Goal: Transaction & Acquisition: Purchase product/service

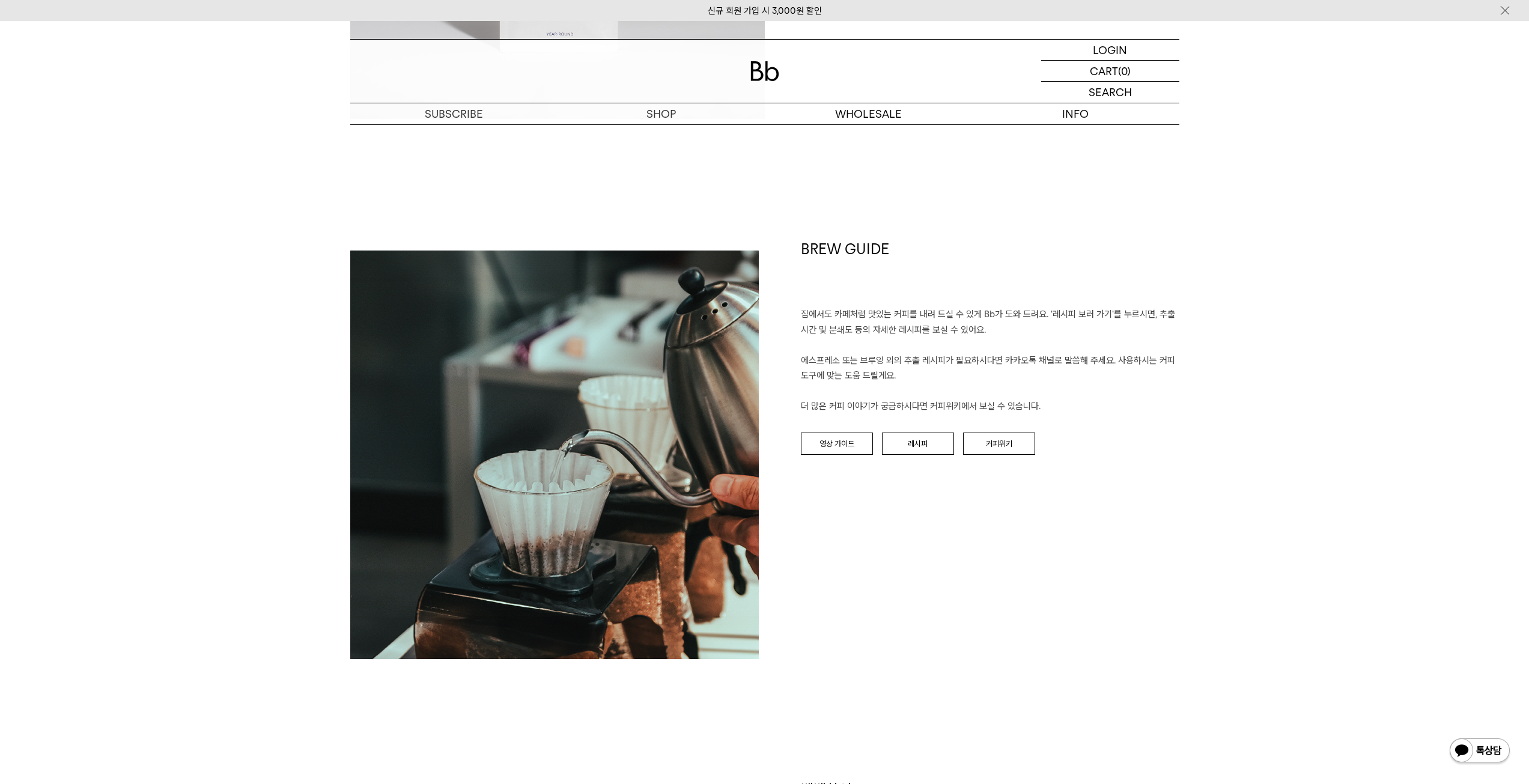
scroll to position [1261, 0]
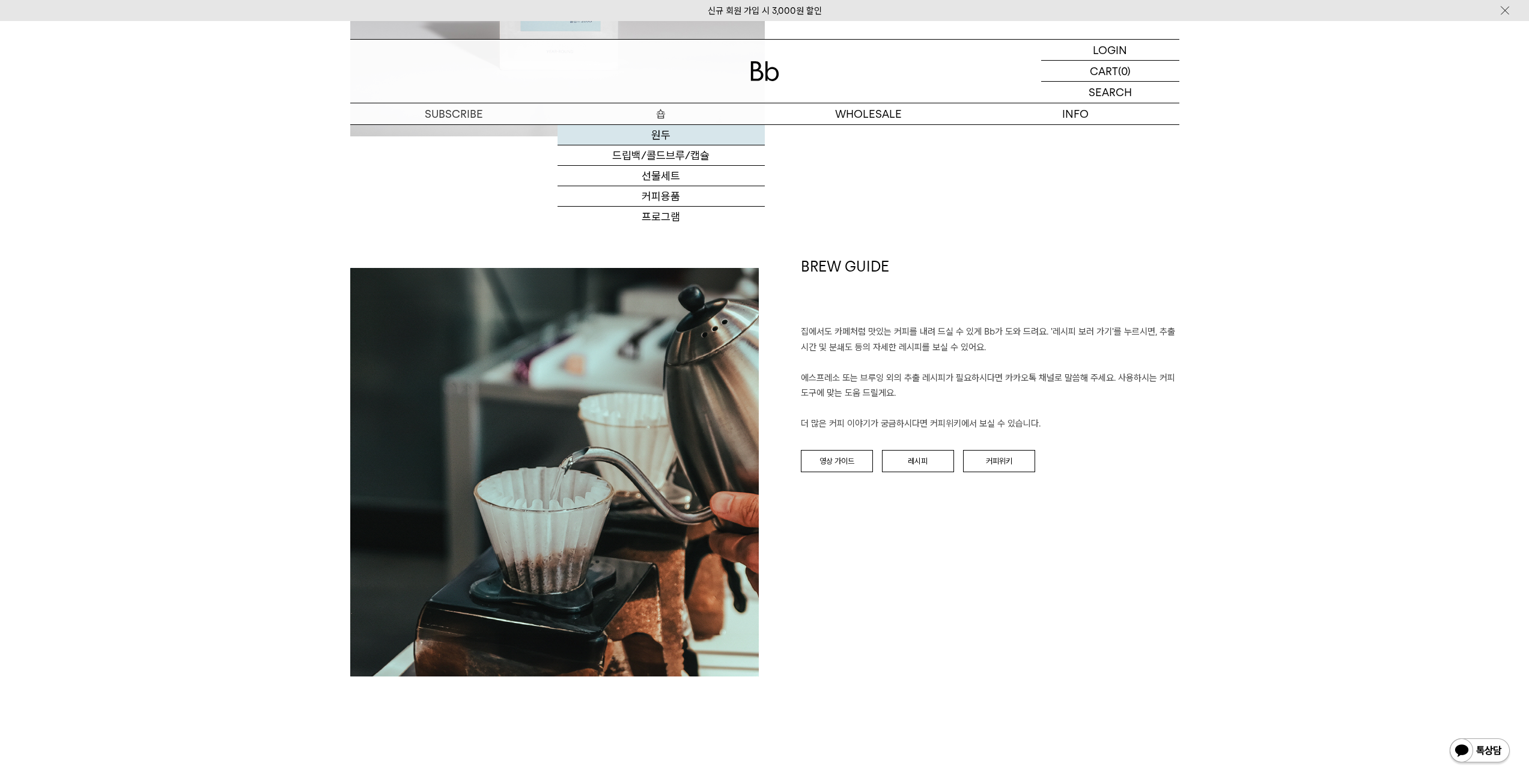
click at [659, 131] on link "원두" at bounding box center [661, 135] width 207 height 20
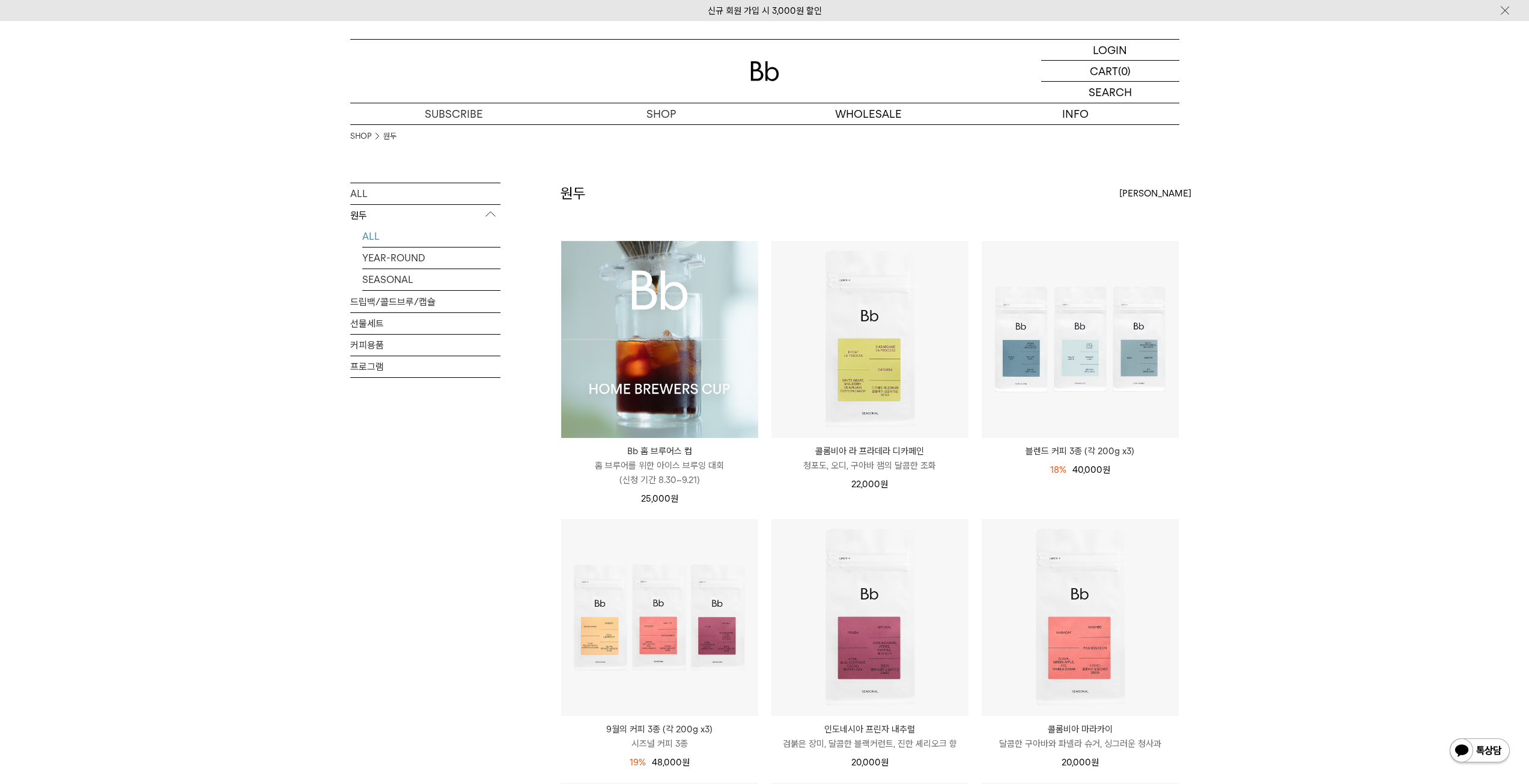
click at [639, 333] on img at bounding box center [660, 339] width 197 height 197
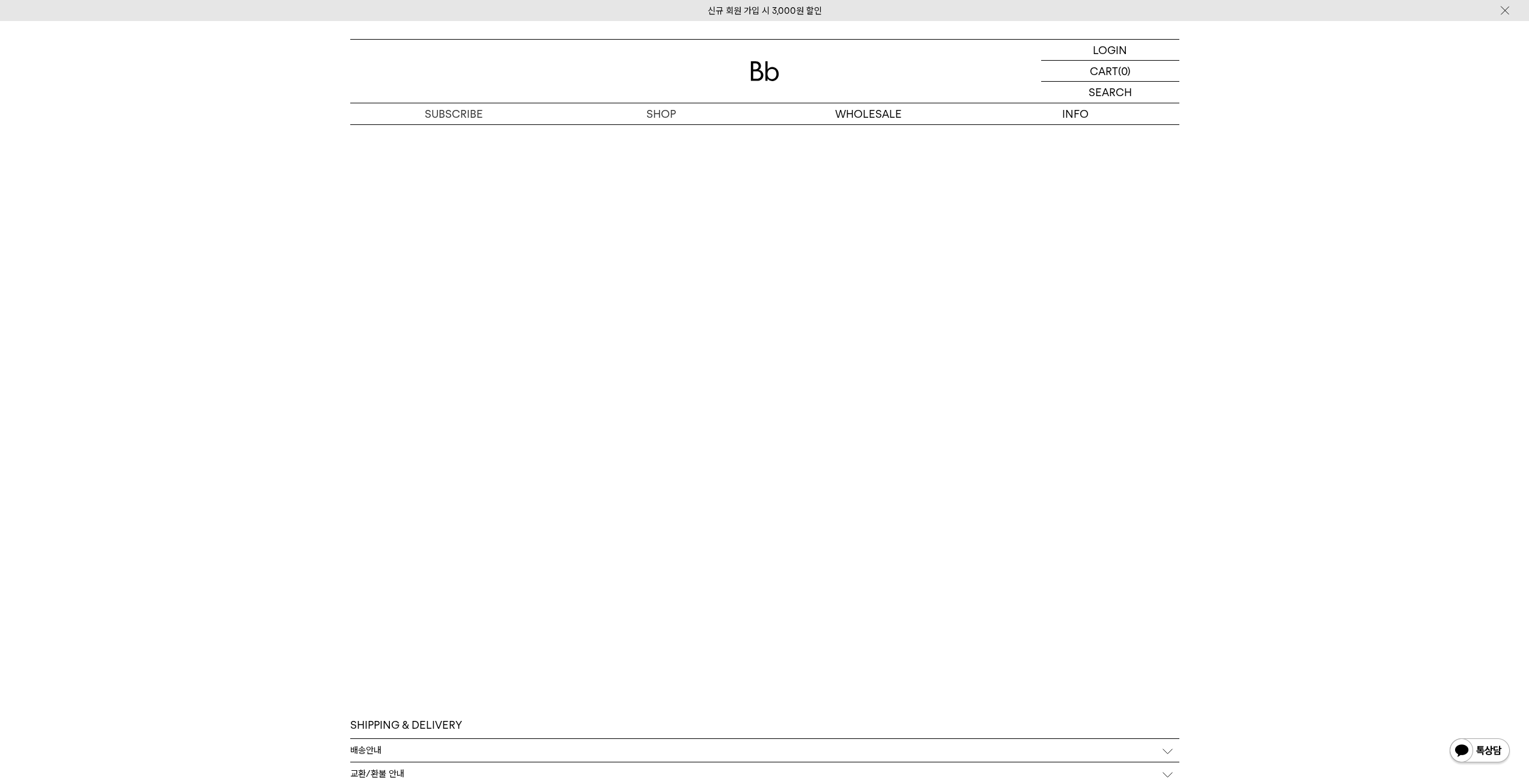
scroll to position [6111, 0]
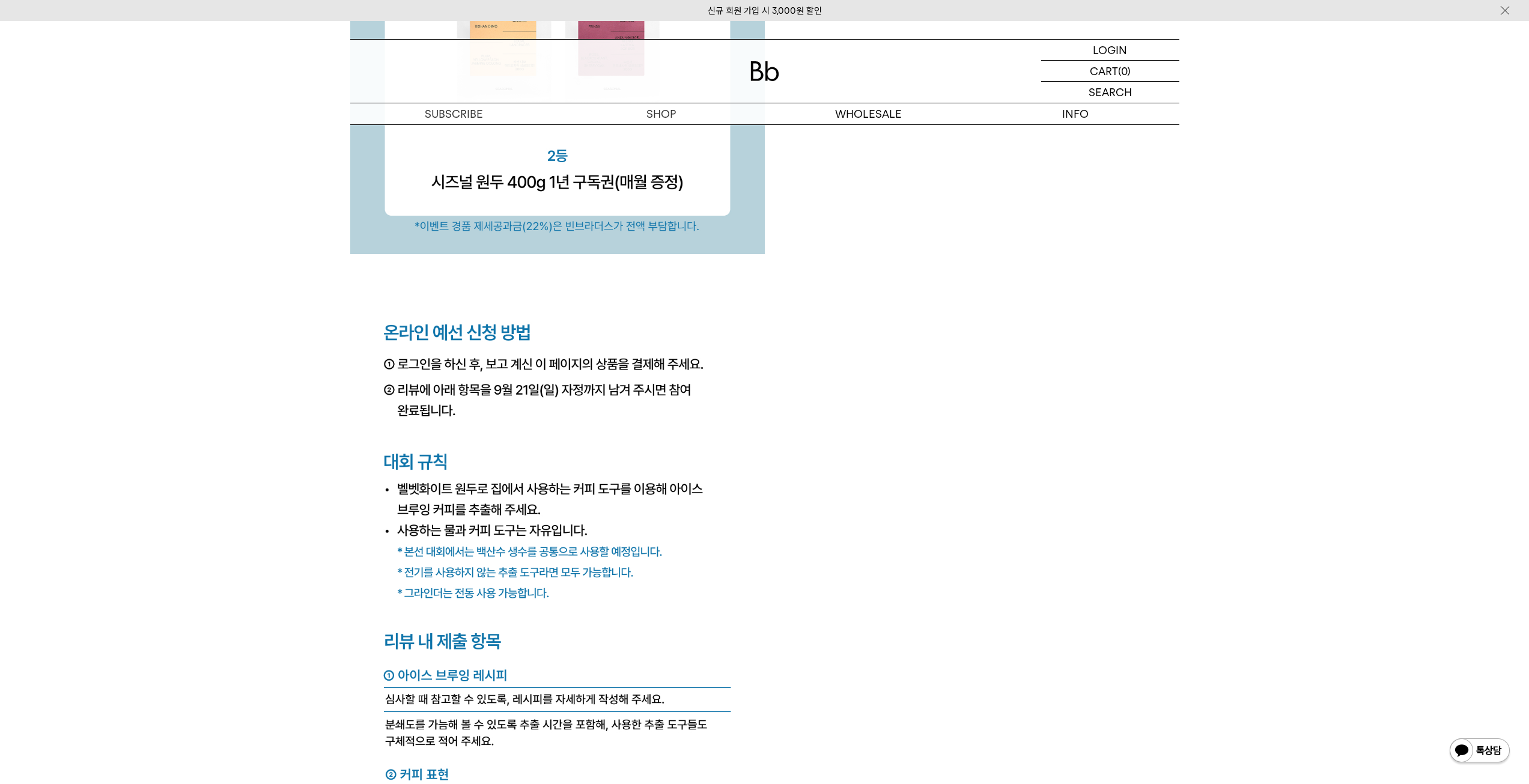
scroll to position [4463, 0]
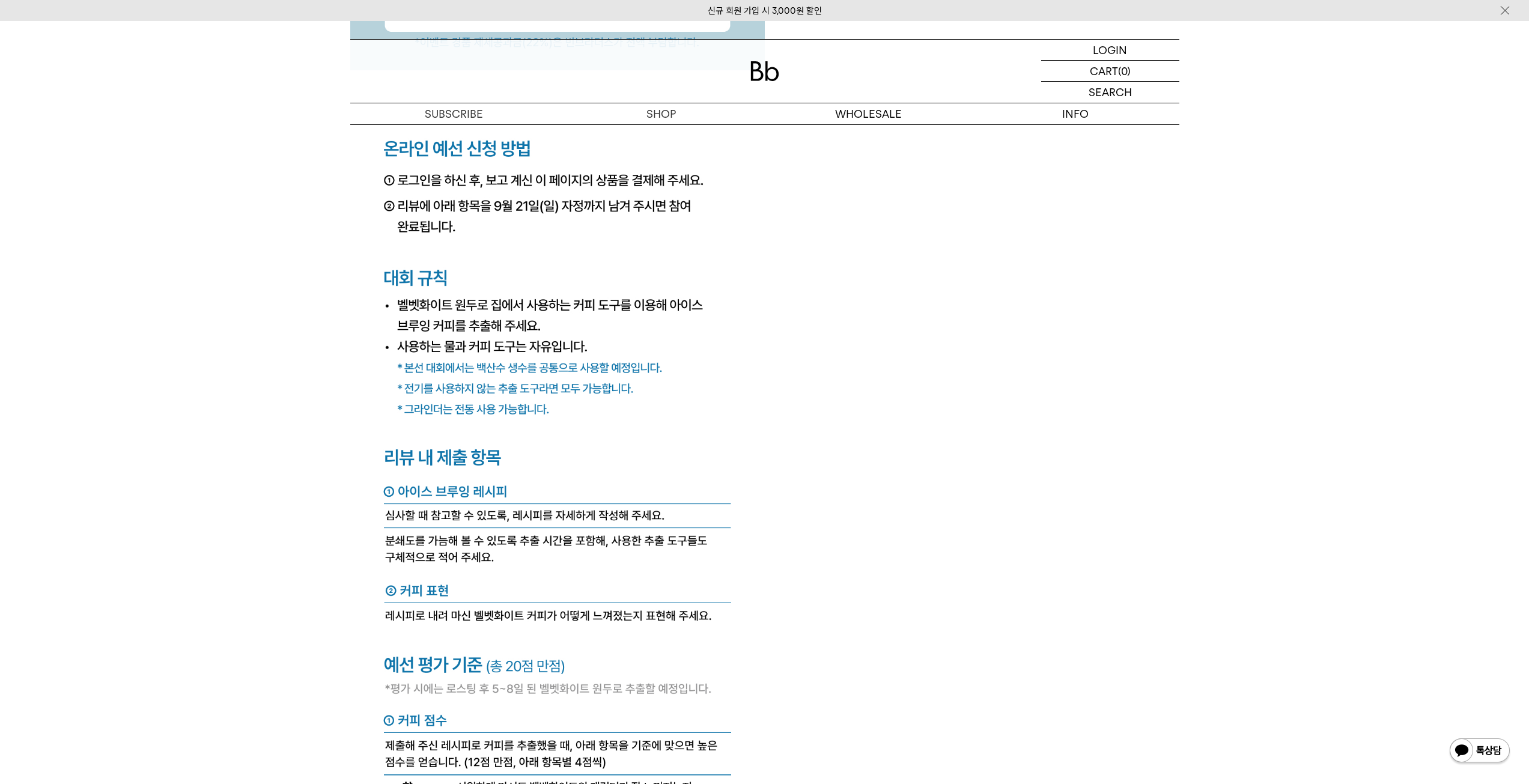
drag, startPoint x: 1505, startPoint y: 496, endPoint x: 1507, endPoint y: 503, distance: 7.3
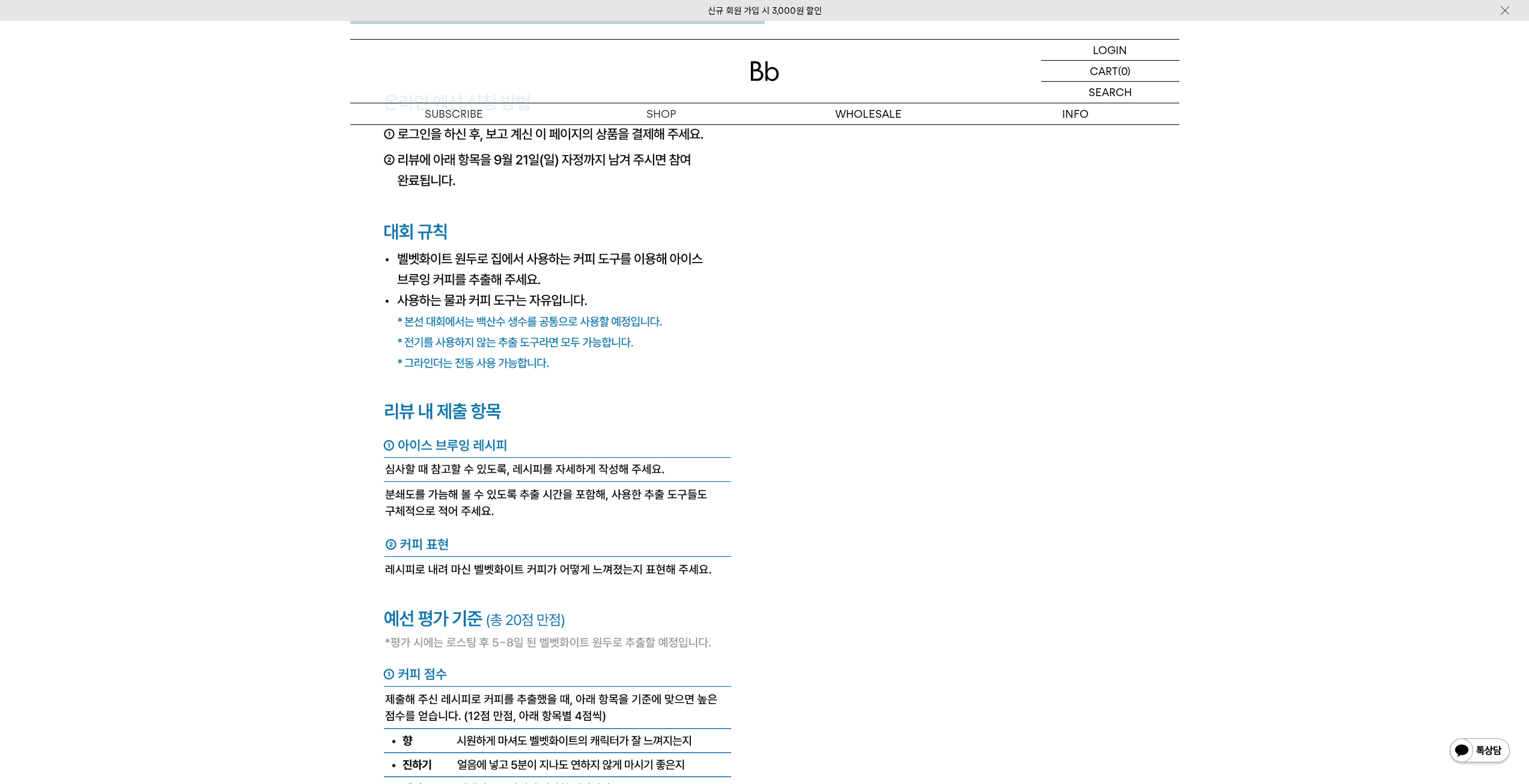
scroll to position [4503, 0]
